Goal: Book appointment/travel/reservation

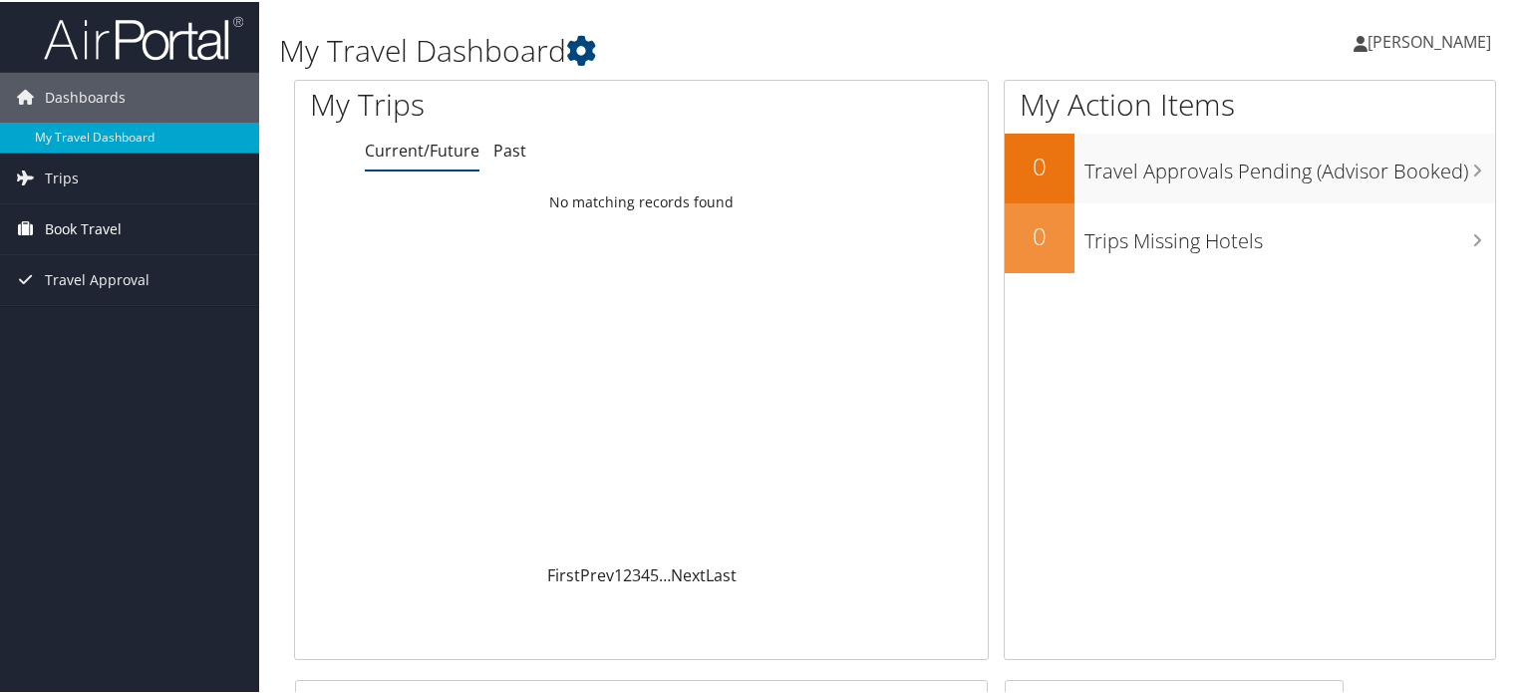
click at [104, 224] on span "Book Travel" at bounding box center [83, 227] width 77 height 50
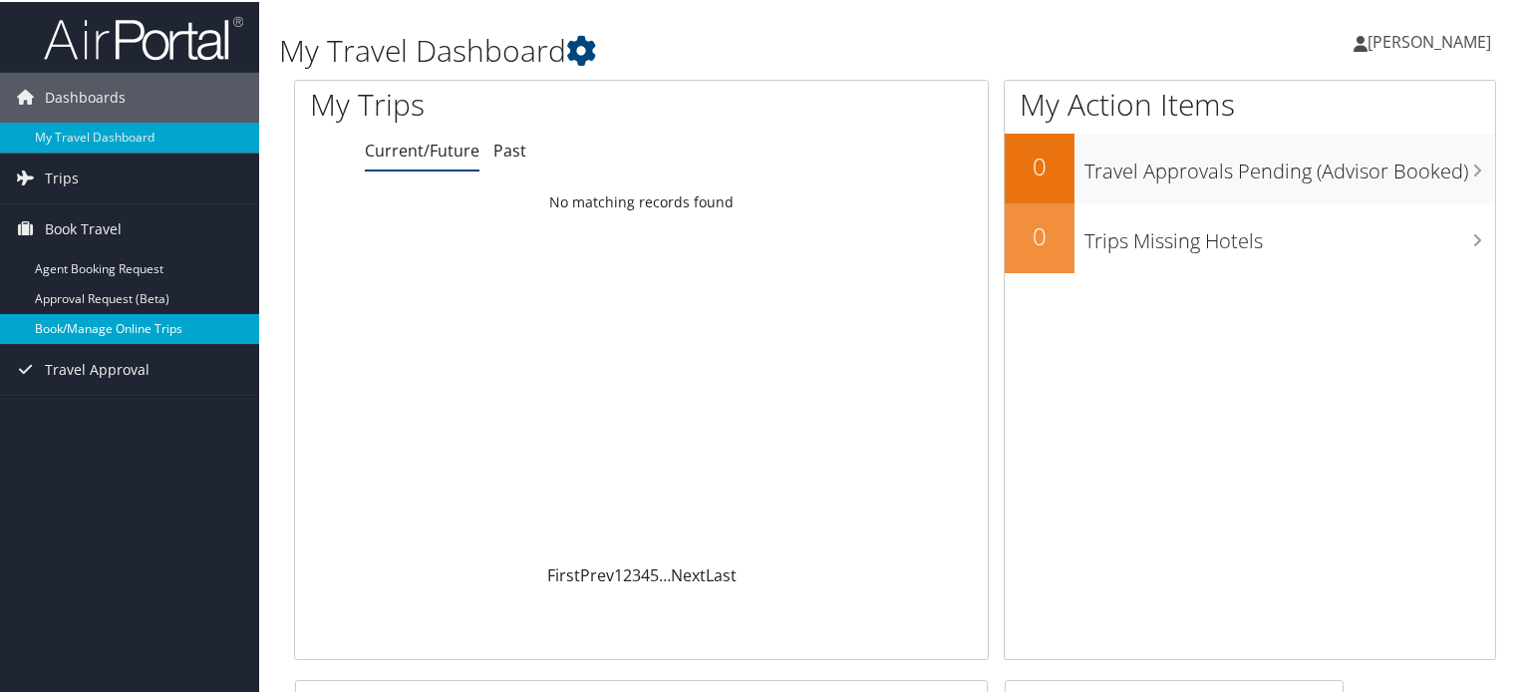
click at [108, 327] on link "Book/Manage Online Trips" at bounding box center [129, 327] width 259 height 30
